Goal: Entertainment & Leisure: Consume media (video, audio)

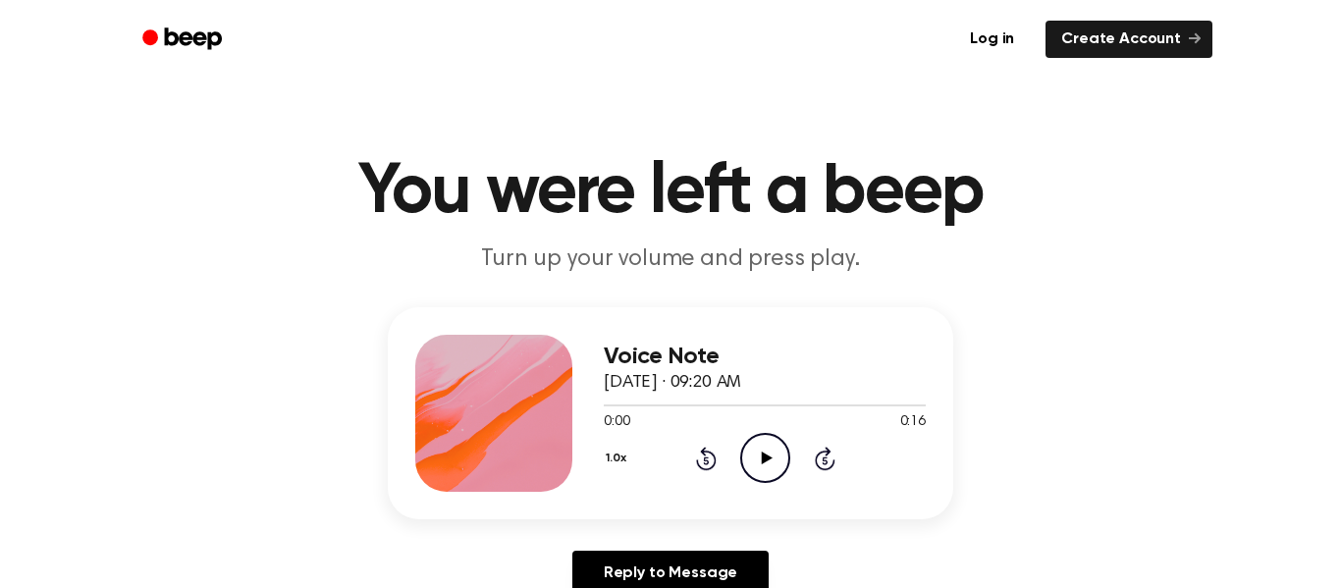
click at [762, 451] on icon "Play Audio" at bounding box center [765, 458] width 50 height 50
click at [758, 442] on icon "Play Audio" at bounding box center [765, 458] width 50 height 50
click at [751, 459] on icon "Play Audio" at bounding box center [765, 458] width 50 height 50
click at [769, 465] on icon "Play Audio" at bounding box center [765, 458] width 50 height 50
